Goal: Task Accomplishment & Management: Use online tool/utility

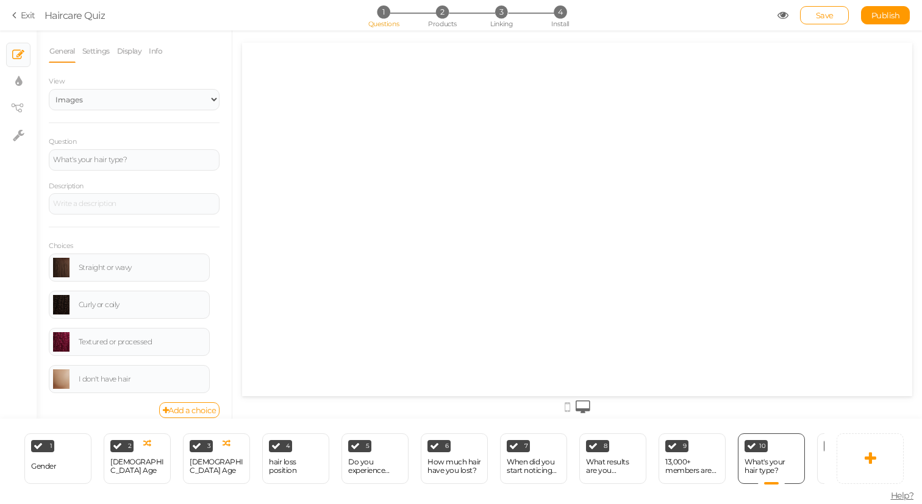
select select "2"
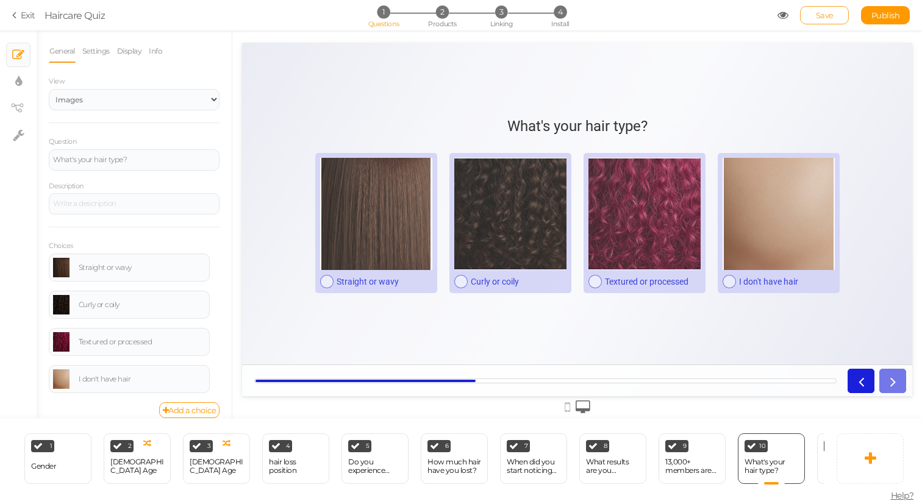
click at [820, 15] on span "Save" at bounding box center [825, 15] width 18 height 10
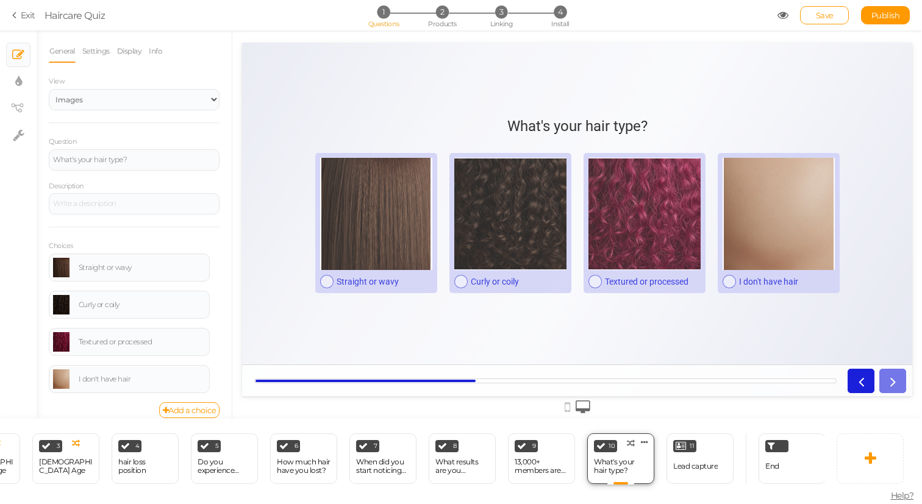
scroll to position [0, 158]
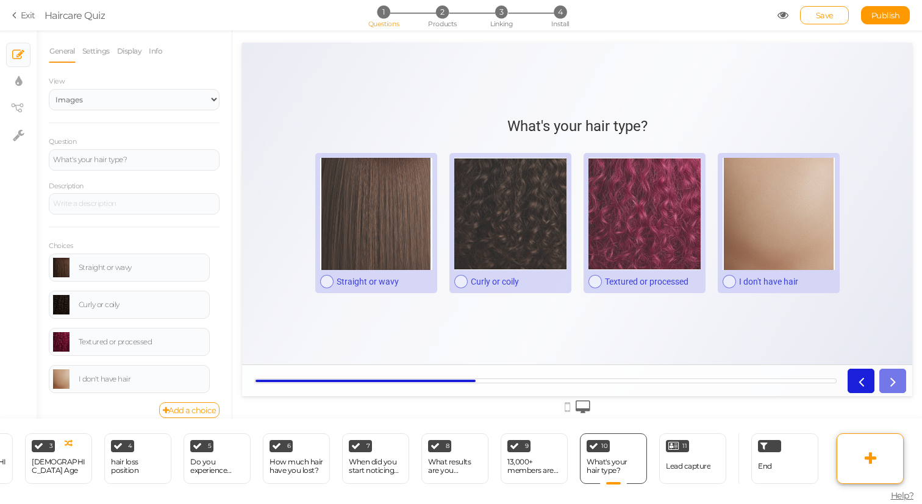
click at [875, 448] on link at bounding box center [870, 459] width 67 height 51
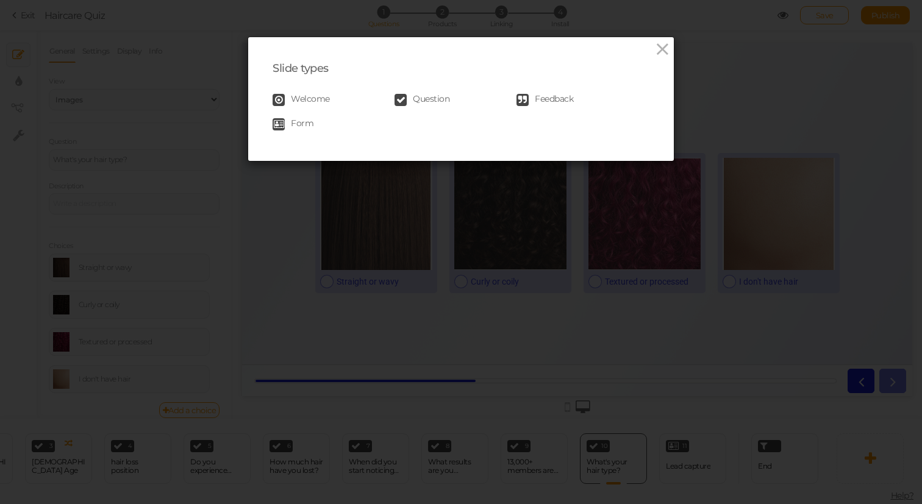
click at [448, 99] on span "Question" at bounding box center [431, 100] width 37 height 12
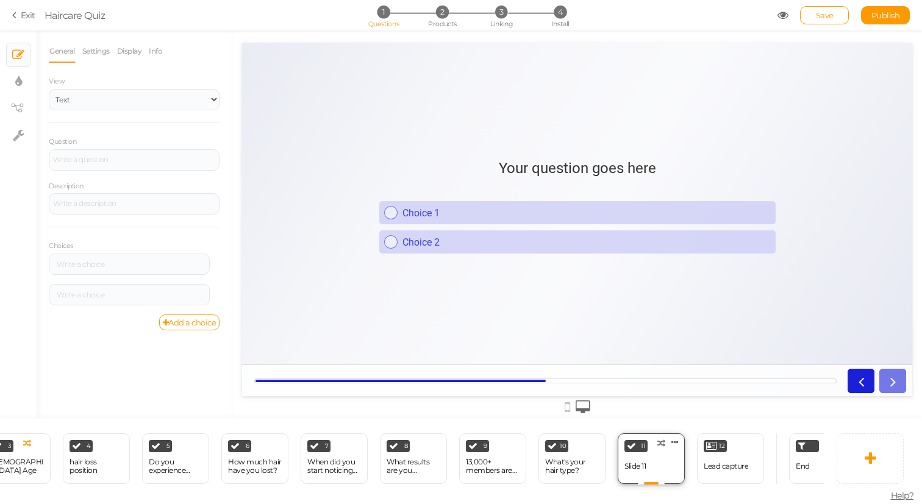
scroll to position [0, 201]
click at [541, 161] on h1 "Your question goes here" at bounding box center [577, 174] width 157 height 29
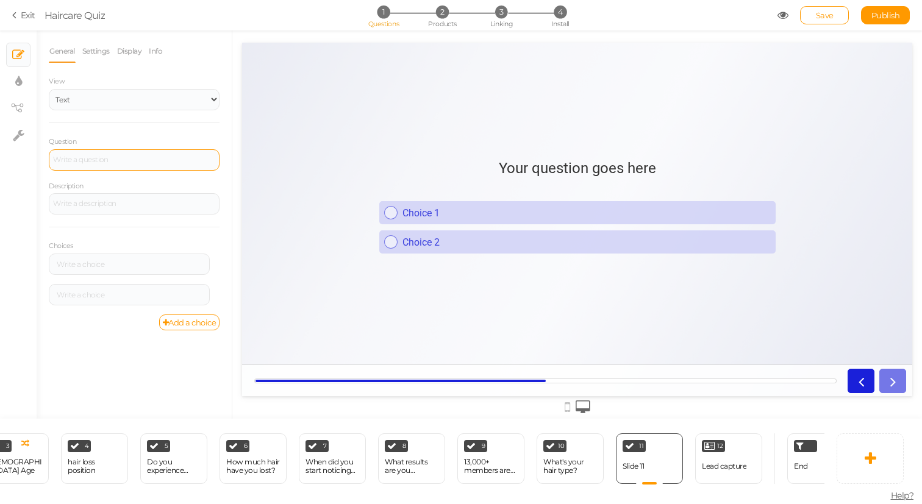
click at [98, 165] on div at bounding box center [134, 159] width 171 height 21
click at [225, 137] on div "General Settings Display Info View Text Images Slider Dropdown Question How lon…" at bounding box center [134, 229] width 195 height 379
click at [468, 216] on div "Choice 1" at bounding box center [584, 213] width 373 height 12
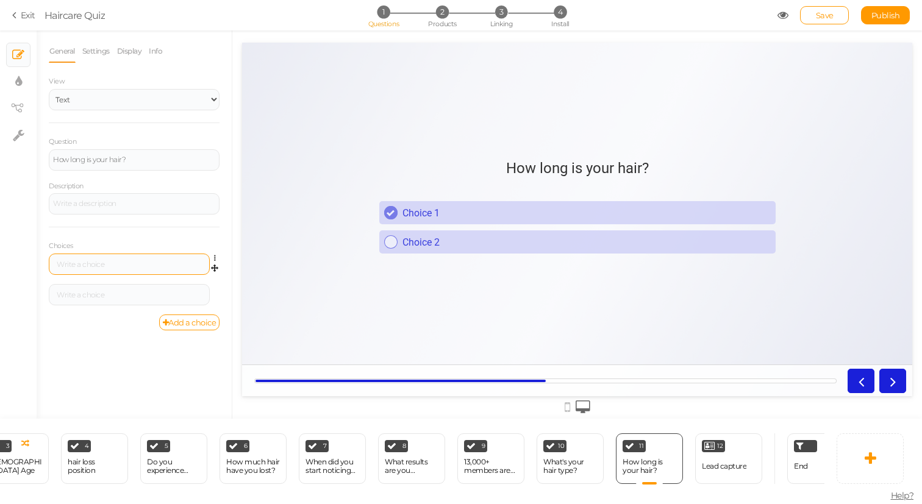
click at [95, 260] on div at bounding box center [129, 264] width 161 height 21
click at [176, 95] on select "Text Images Slider Dropdown" at bounding box center [134, 99] width 171 height 21
click at [49, 89] on select "Text Images Slider Dropdown" at bounding box center [134, 99] width 171 height 21
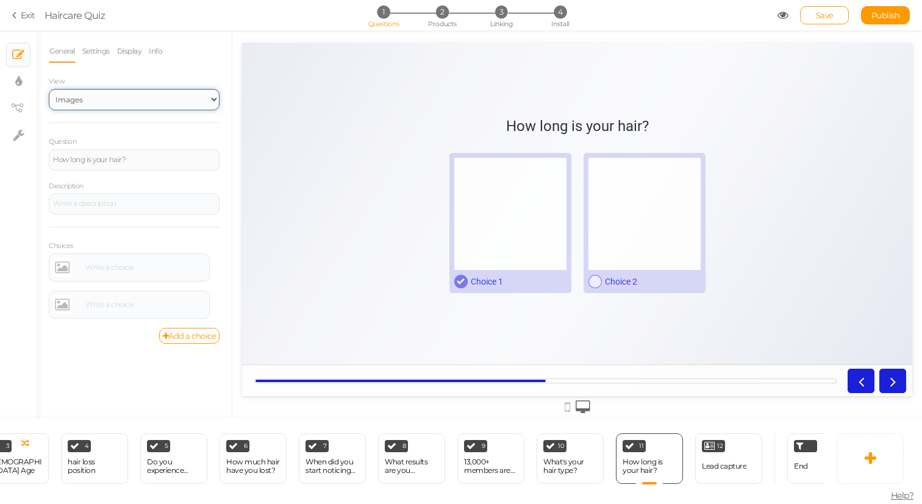
click at [134, 103] on select "Text Images Slider Dropdown" at bounding box center [134, 99] width 171 height 21
select select "1"
click at [49, 89] on select "Text Images Slider Dropdown" at bounding box center [134, 99] width 171 height 21
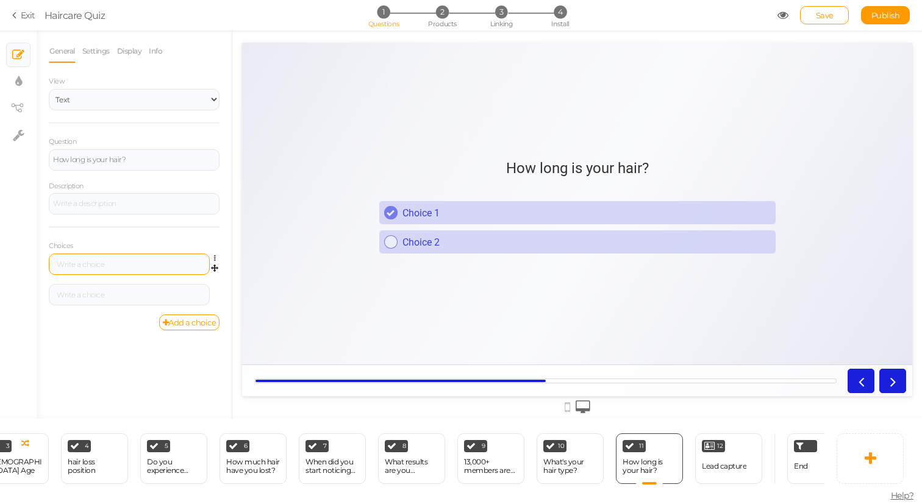
click at [112, 267] on div at bounding box center [129, 264] width 153 height 7
click at [106, 315] on div "Add a choice" at bounding box center [134, 323] width 171 height 16
click at [93, 292] on div at bounding box center [129, 295] width 153 height 7
click at [192, 329] on link "Add a choice" at bounding box center [189, 323] width 61 height 16
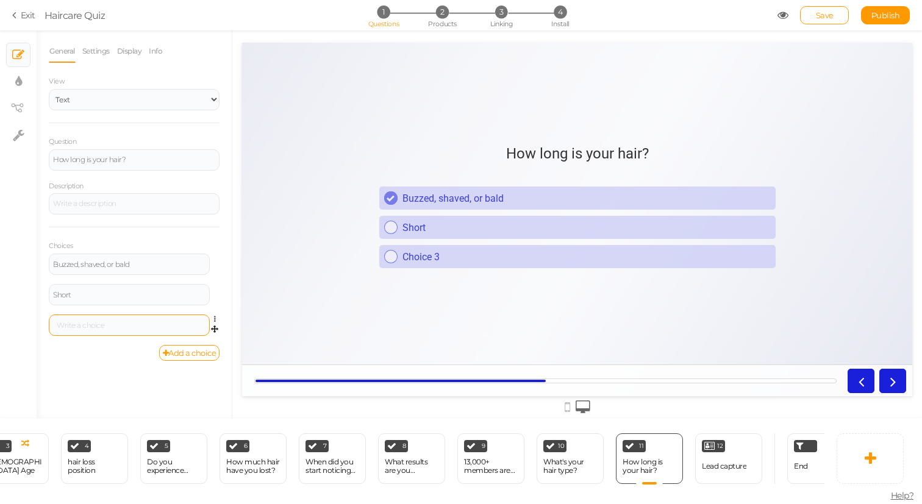
click at [103, 325] on div at bounding box center [129, 325] width 153 height 7
click at [86, 369] on div "General Settings Display Info View Text Images Slider Dropdown Question How lon…" at bounding box center [134, 229] width 195 height 379
click at [181, 353] on link "Add a choice" at bounding box center [189, 353] width 61 height 16
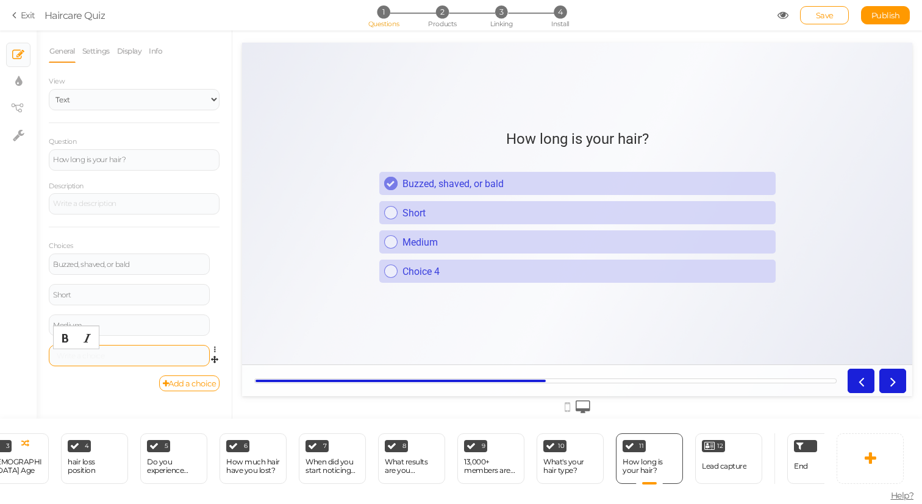
click at [73, 358] on div at bounding box center [129, 356] width 153 height 7
click at [124, 390] on div "Add a choice" at bounding box center [134, 384] width 171 height 16
click at [822, 20] on link "Save" at bounding box center [824, 15] width 49 height 18
click at [225, 248] on div "General Settings Display Info View Text Images Slider Dropdown Question How lon…" at bounding box center [134, 229] width 195 height 379
click at [816, 15] on span "Save" at bounding box center [825, 15] width 18 height 10
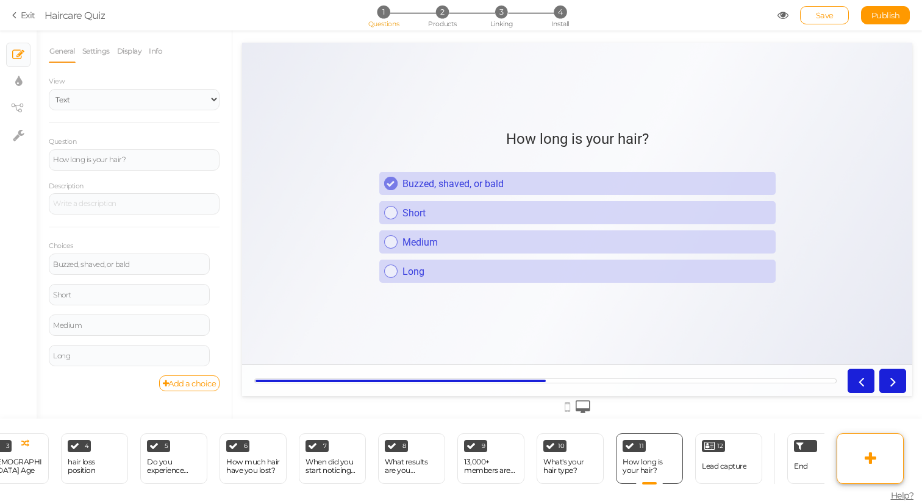
click at [869, 458] on icon at bounding box center [871, 458] width 12 height 15
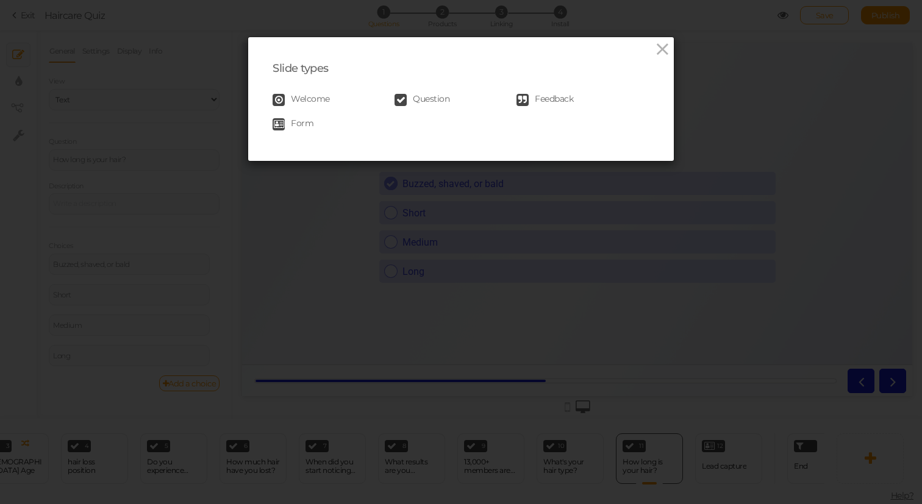
click at [417, 98] on span "Question" at bounding box center [431, 100] width 37 height 12
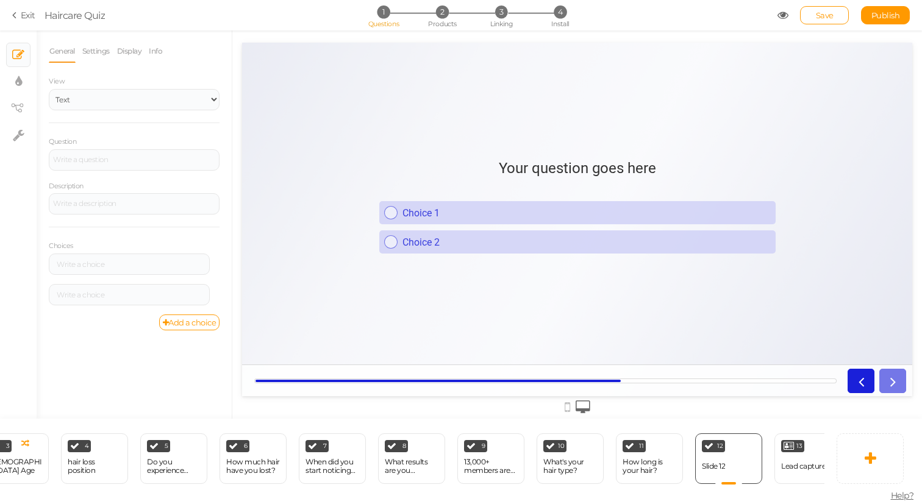
scroll to position [0, 0]
click at [110, 160] on div at bounding box center [134, 159] width 162 height 7
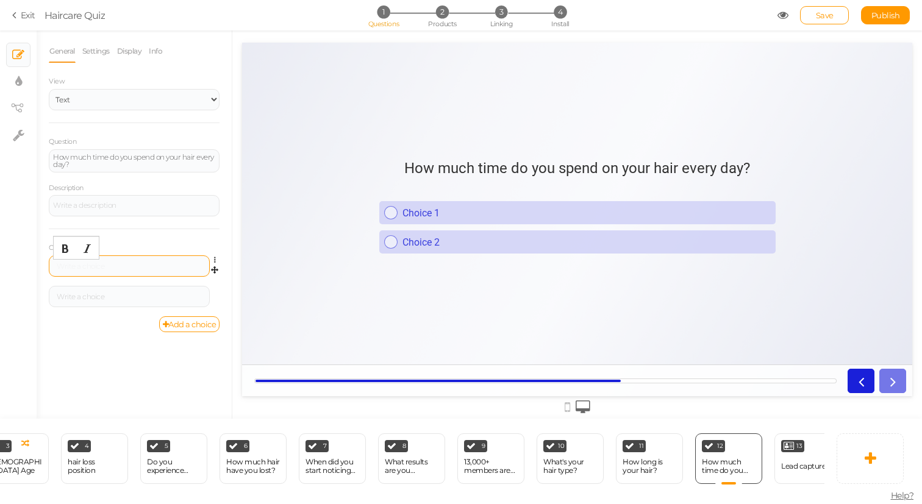
click at [98, 267] on div at bounding box center [129, 266] width 153 height 7
click at [155, 230] on div "Choices Less than 5 minutes Settings Delete Settings Delete" at bounding box center [134, 273] width 171 height 88
click at [81, 298] on div at bounding box center [129, 296] width 153 height 7
paste div
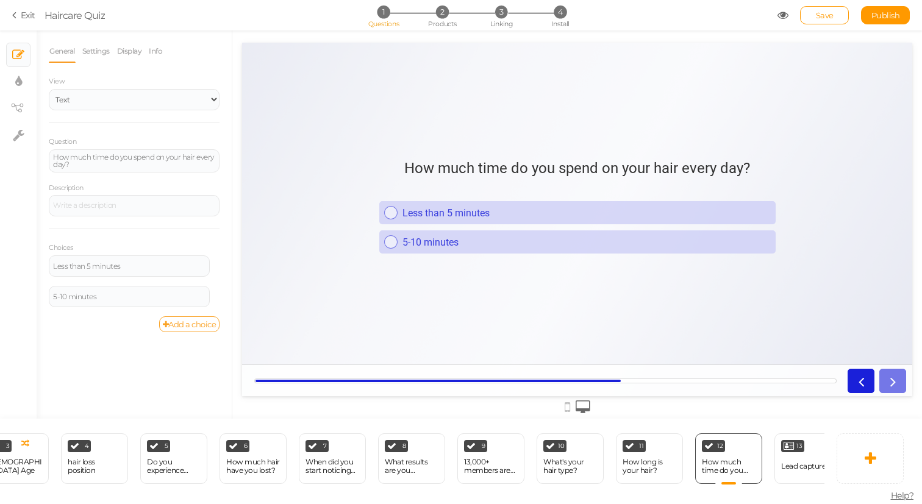
click at [188, 324] on link "Add a choice" at bounding box center [189, 325] width 61 height 16
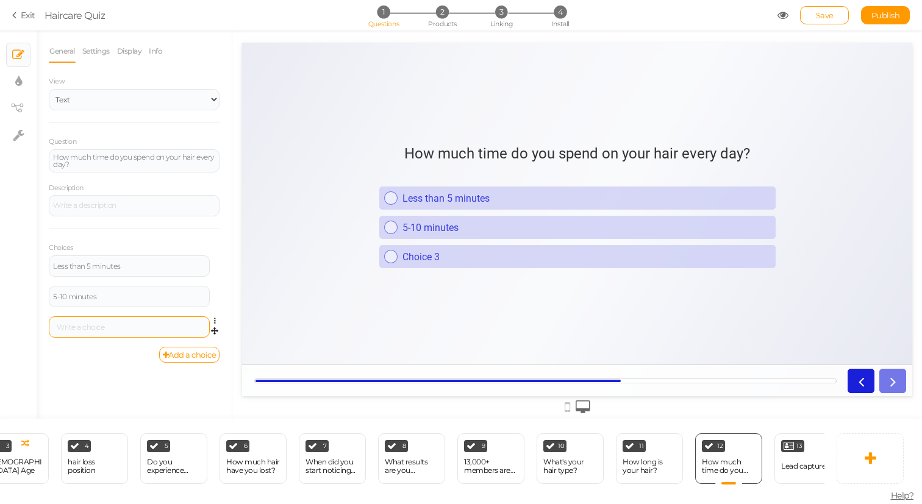
click at [121, 325] on div at bounding box center [129, 327] width 153 height 7
paste div
click at [94, 373] on div "General Settings Display Info View Text Images Slider Dropdown Question How muc…" at bounding box center [134, 229] width 195 height 379
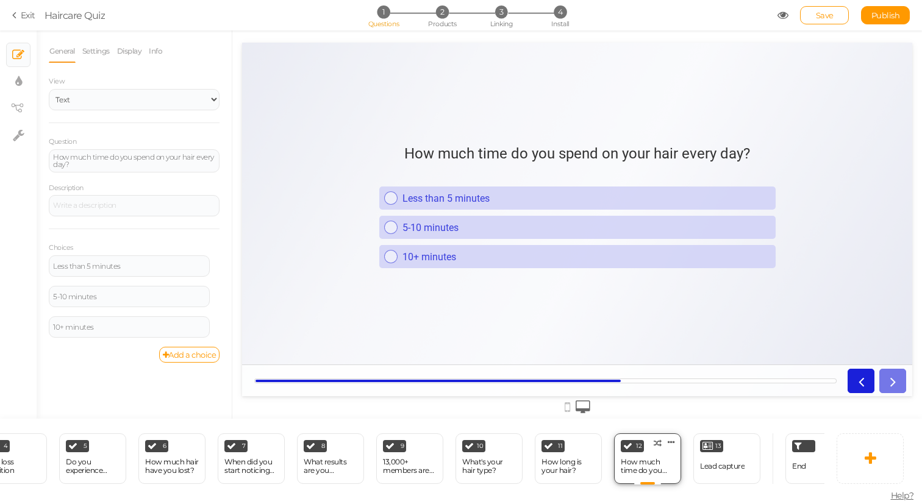
scroll to position [0, 317]
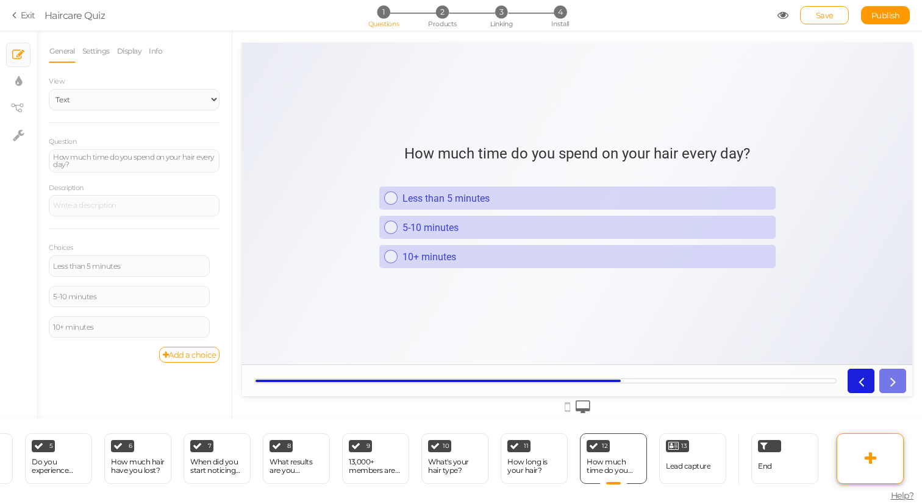
click at [873, 457] on icon at bounding box center [871, 458] width 12 height 15
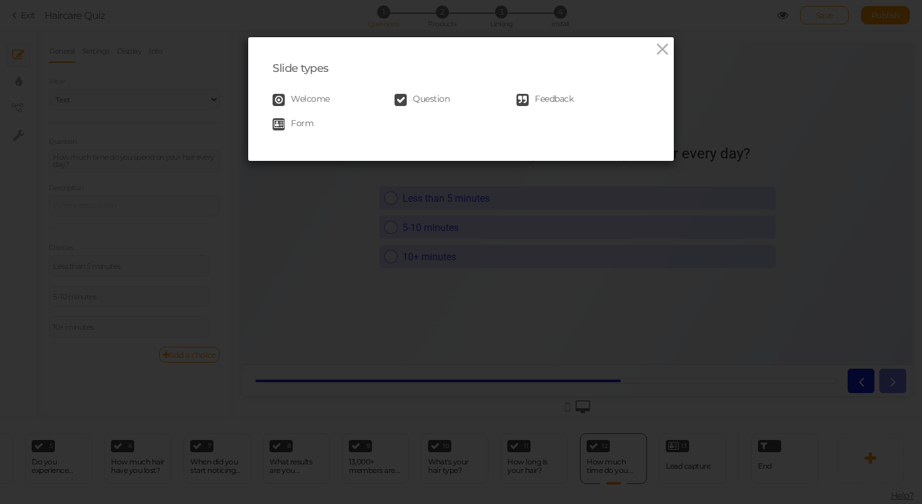
click at [558, 102] on span "Feedback" at bounding box center [554, 100] width 38 height 12
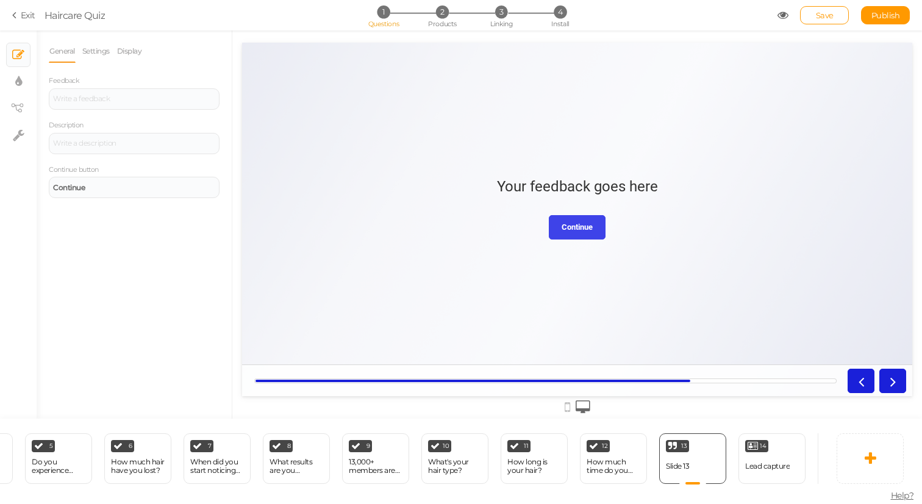
click at [578, 225] on strong "Continue" at bounding box center [577, 227] width 31 height 9
click at [861, 377] on icon at bounding box center [861, 381] width 16 height 16
click at [896, 376] on icon at bounding box center [893, 381] width 16 height 16
click at [850, 378] on link at bounding box center [861, 381] width 27 height 24
click at [857, 378] on icon at bounding box center [861, 381] width 16 height 16
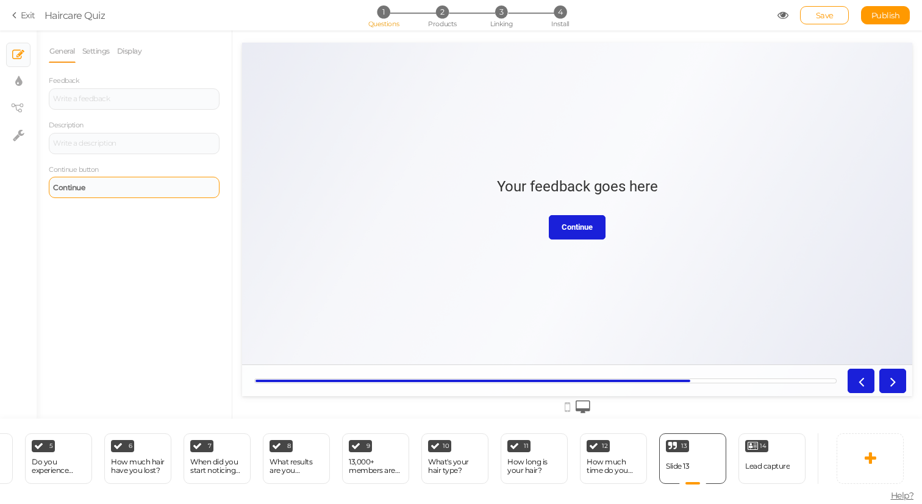
click at [152, 192] on div "Continue" at bounding box center [134, 187] width 171 height 21
click at [151, 284] on div "General Settings Display Feedback Description Continue button End slide The pic…" at bounding box center [134, 229] width 195 height 379
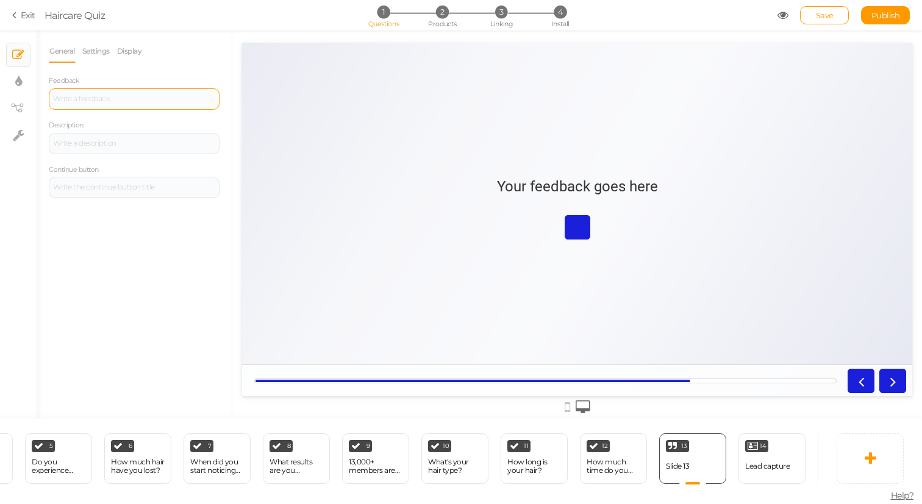
click at [133, 101] on div at bounding box center [134, 98] width 162 height 7
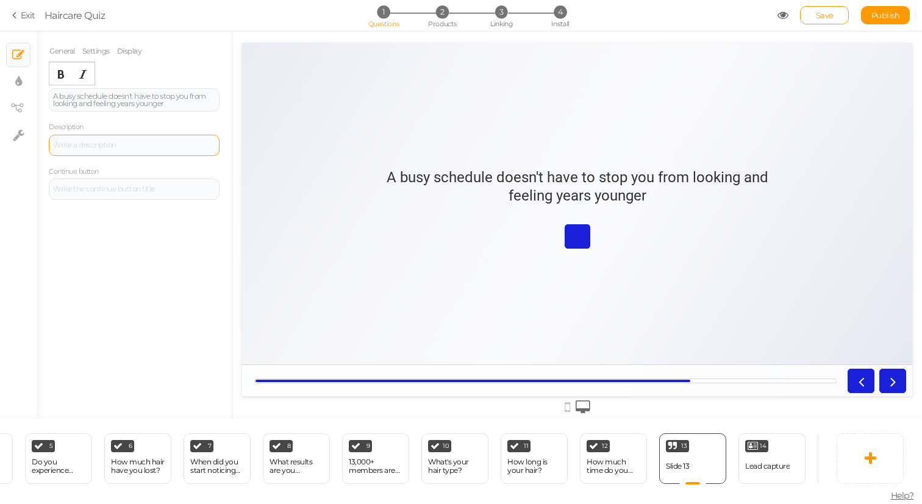
click at [147, 140] on div at bounding box center [134, 145] width 171 height 21
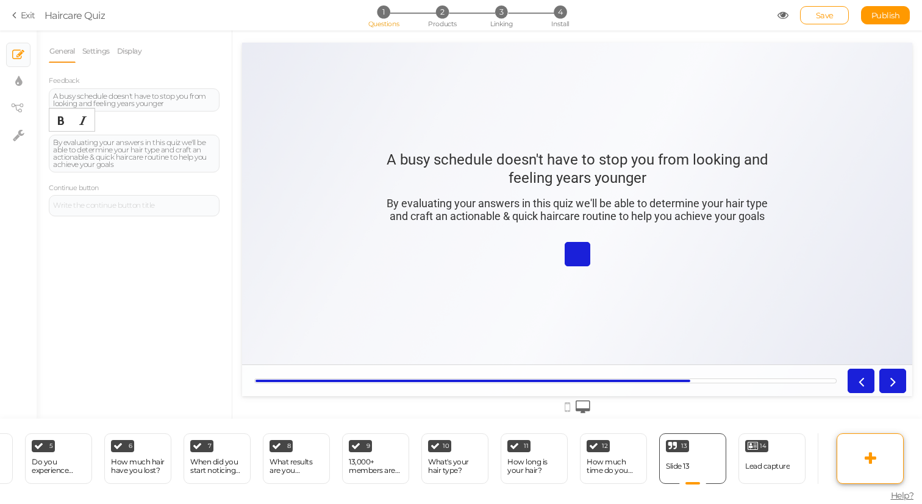
click at [869, 454] on icon at bounding box center [871, 458] width 12 height 15
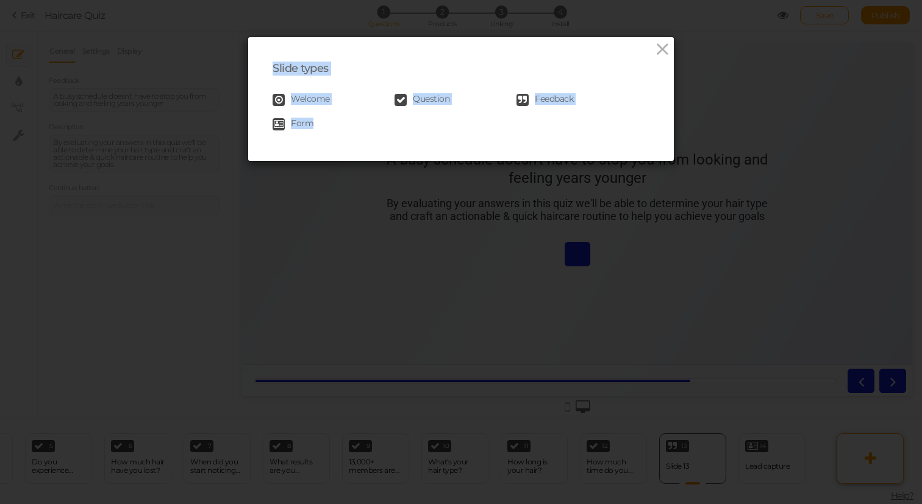
click at [869, 454] on div "Slide types Welcome Question Feedback Form" at bounding box center [461, 252] width 922 height 504
click at [433, 98] on span "Question" at bounding box center [431, 100] width 37 height 12
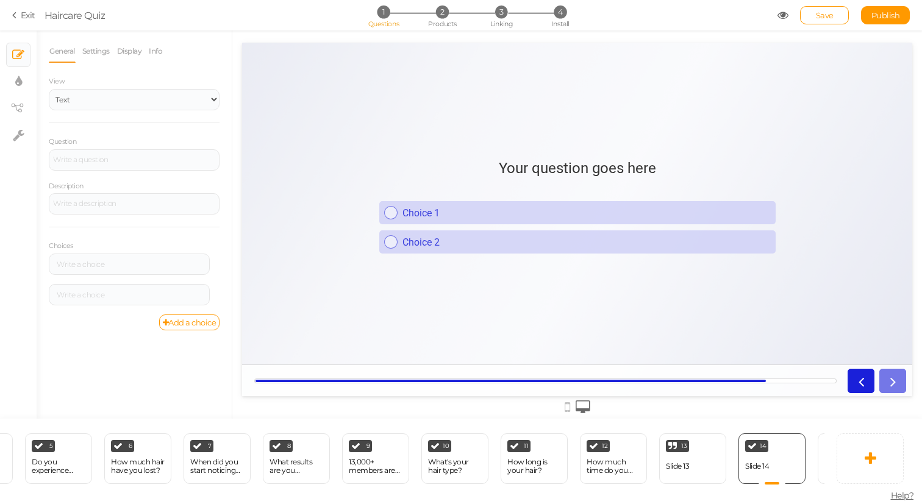
scroll to position [0, 0]
click at [87, 159] on div at bounding box center [134, 159] width 171 height 21
click at [111, 261] on div at bounding box center [129, 264] width 153 height 7
click at [83, 298] on div at bounding box center [129, 295] width 153 height 7
click at [185, 321] on link "Add a choice" at bounding box center [189, 323] width 61 height 16
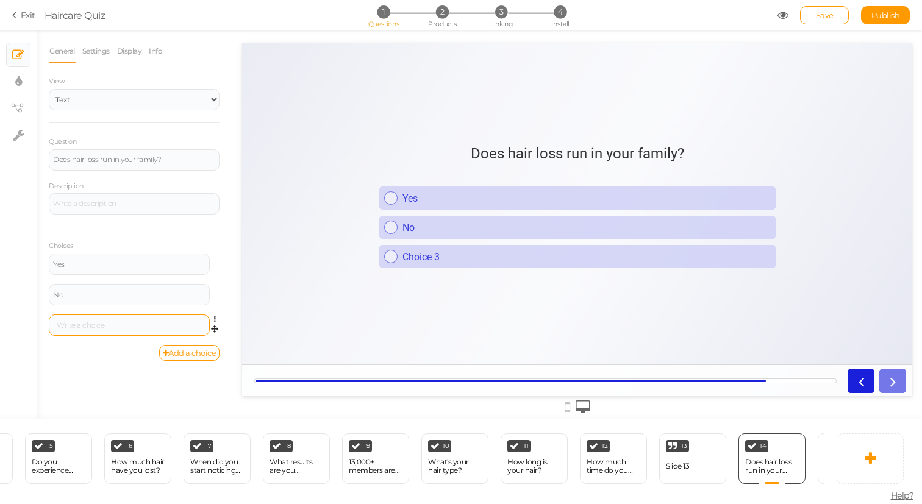
click at [89, 323] on div at bounding box center [129, 325] width 153 height 7
click at [109, 363] on div "General Settings Display Info View Text Images Slider Dropdown Question Does ha…" at bounding box center [134, 229] width 195 height 379
click at [113, 204] on div at bounding box center [134, 203] width 171 height 21
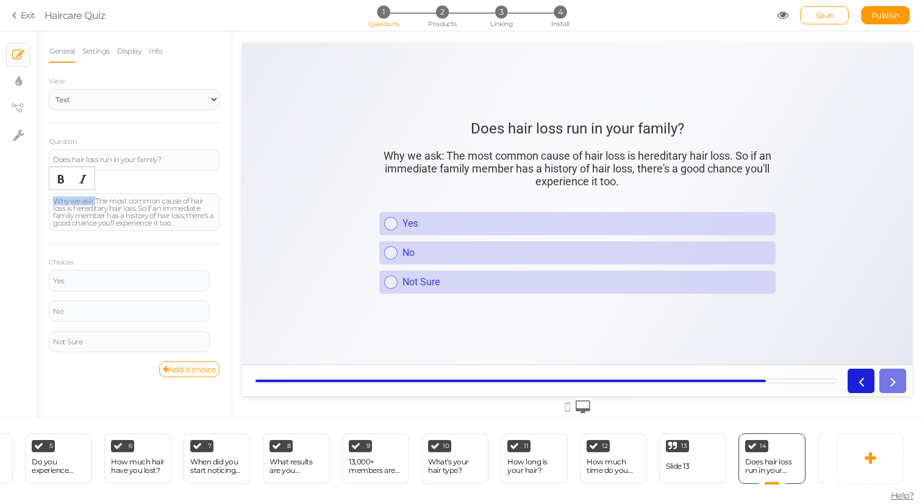
drag, startPoint x: 95, startPoint y: 200, endPoint x: 37, endPoint y: 199, distance: 58.6
click at [36, 199] on div "× Slides × Display settings × View tree × Settings General Settings Display Inf…" at bounding box center [461, 225] width 922 height 389
click at [60, 180] on icon "Bold" at bounding box center [61, 179] width 10 height 10
click at [148, 181] on div "Description Why we ask: The most common cause of hair loss is hereditary hair l…" at bounding box center [134, 206] width 171 height 52
click at [612, 471] on div "How much time do you spend on your hair every day?" at bounding box center [614, 466] width 54 height 17
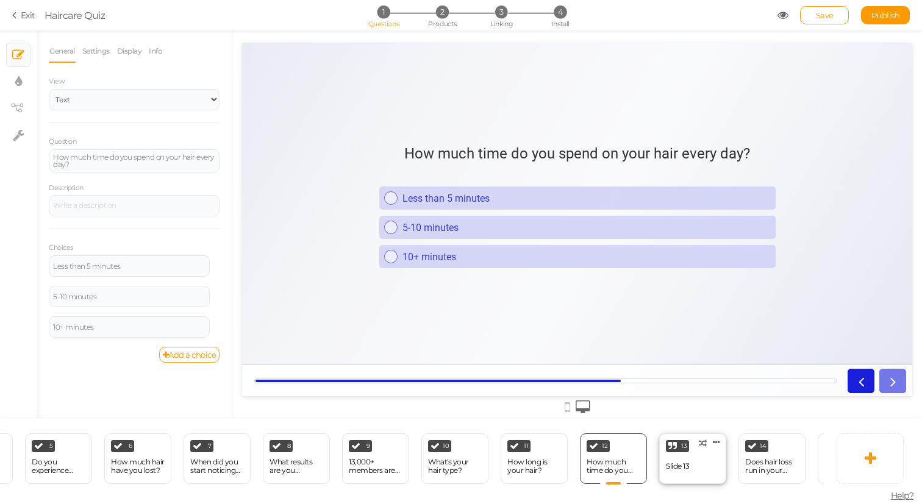
click at [685, 469] on div "Slide 13" at bounding box center [677, 466] width 23 height 9
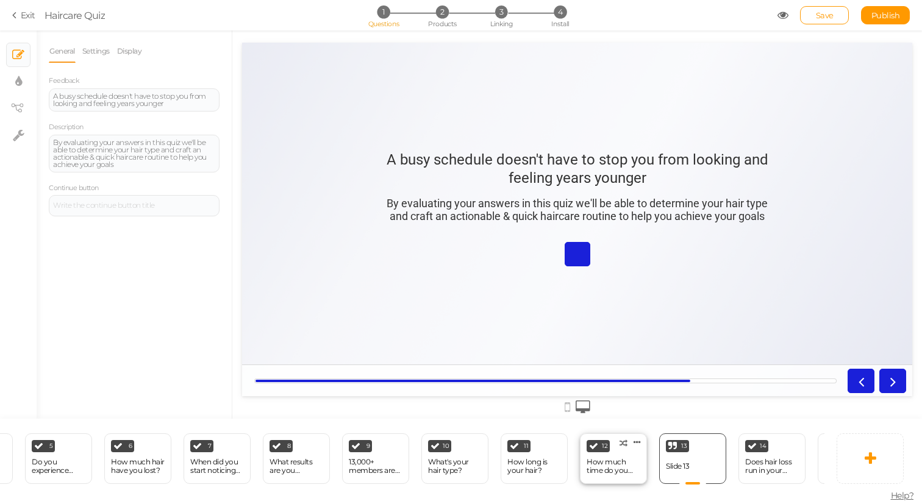
click at [606, 461] on div "How much time do you spend on your hair every day?" at bounding box center [614, 466] width 54 height 17
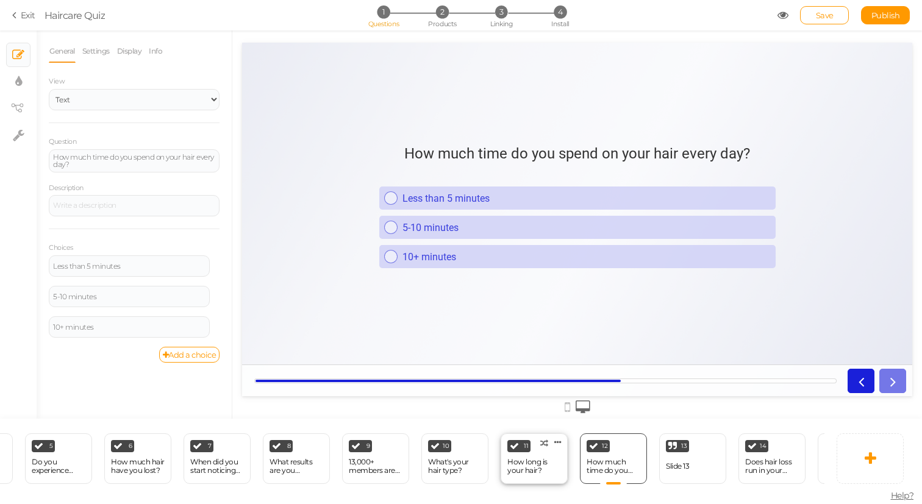
click at [536, 472] on div "How long is your hair?" at bounding box center [535, 466] width 54 height 17
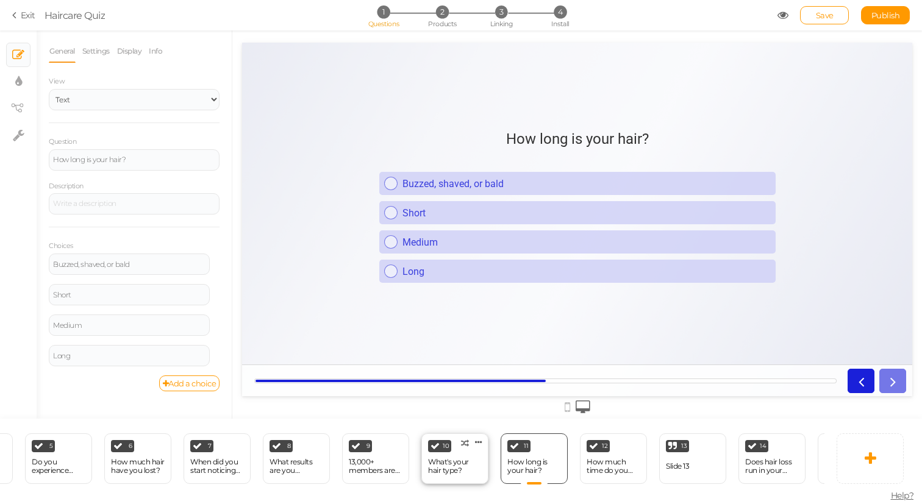
click at [470, 470] on div "What's your hair type?" at bounding box center [455, 466] width 54 height 17
select select "2"
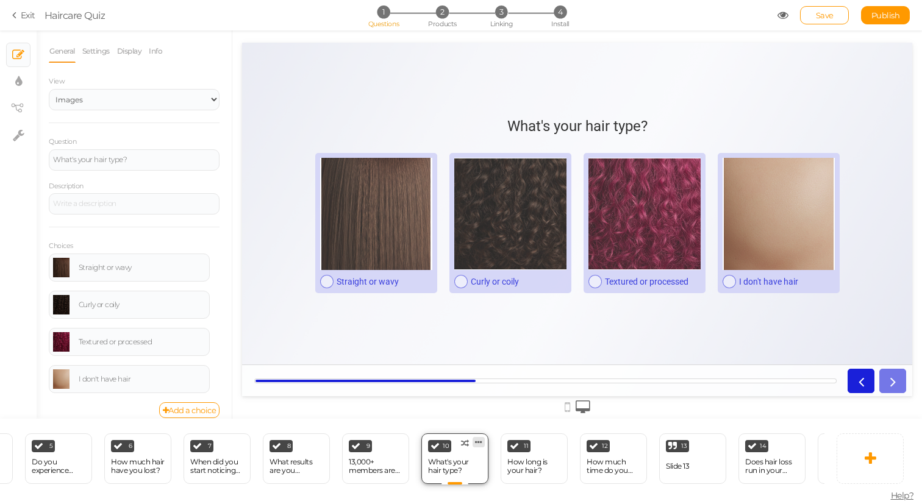
click at [477, 443] on icon at bounding box center [478, 442] width 7 height 9
click at [467, 440] on link "Clone" at bounding box center [459, 439] width 70 height 13
select select "2"
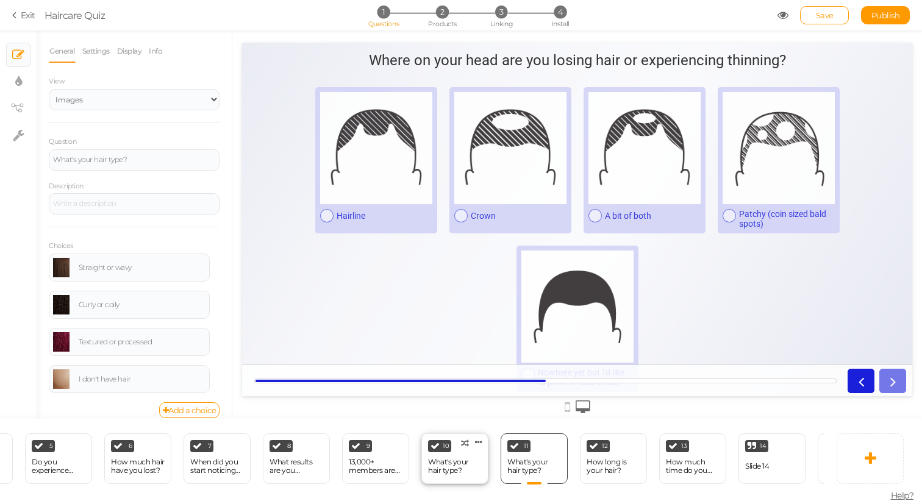
click at [458, 462] on div "What's your hair type?" at bounding box center [455, 466] width 54 height 17
select select "2"
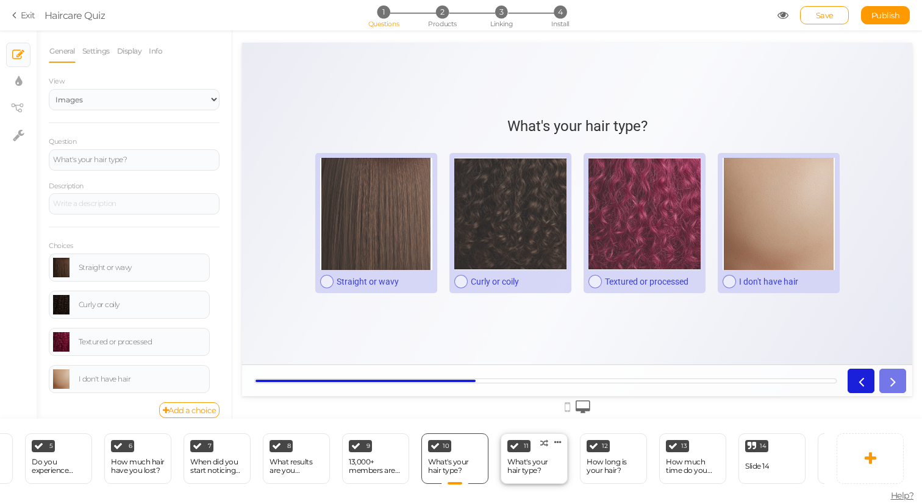
click at [541, 450] on div "11 What's your hair type? × Define the conditions to show this slide. Clone Cha…" at bounding box center [534, 459] width 67 height 51
select select "2"
click at [459, 468] on div "What's your hair type?" at bounding box center [455, 466] width 54 height 17
select select "2"
